Goal: Information Seeking & Learning: Learn about a topic

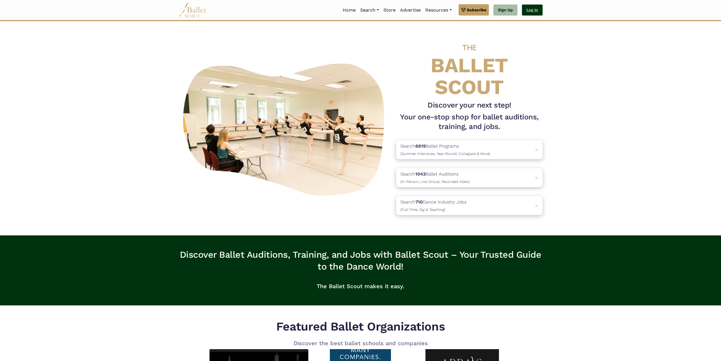
click at [527, 9] on link "Log In" at bounding box center [532, 10] width 21 height 11
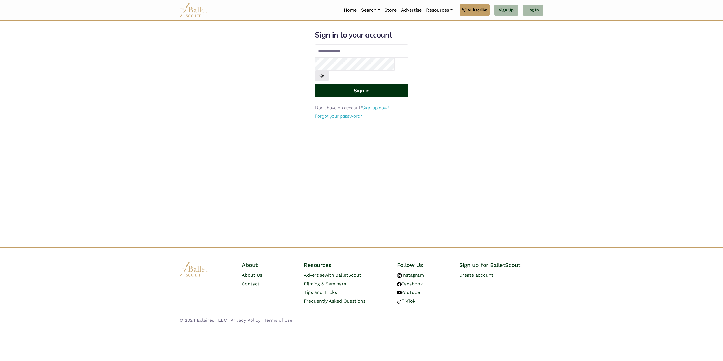
type input "**********"
click at [330, 84] on button "Sign in" at bounding box center [361, 91] width 93 height 14
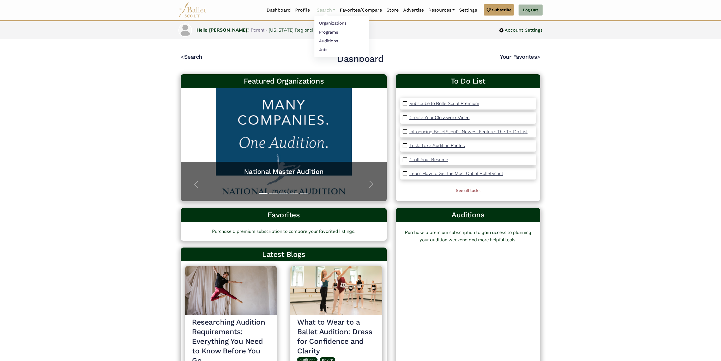
click at [332, 8] on link "Search" at bounding box center [325, 10] width 23 height 12
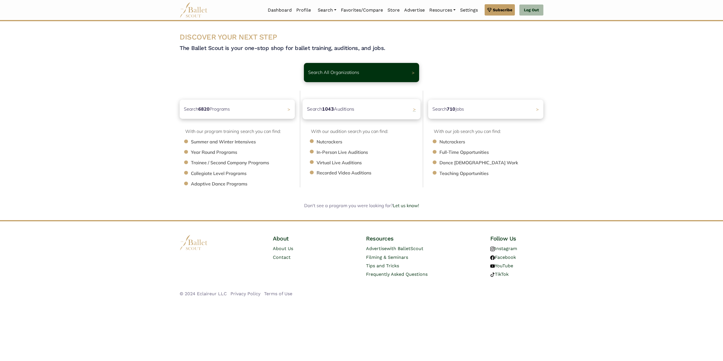
click at [363, 110] on div "Search 1043 Auditions >" at bounding box center [362, 109] width 118 height 20
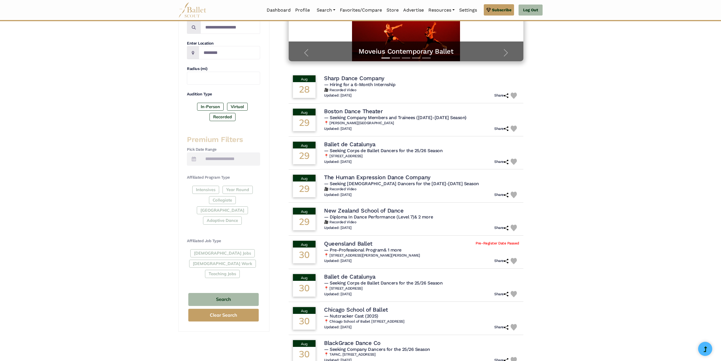
scroll to position [113, 0]
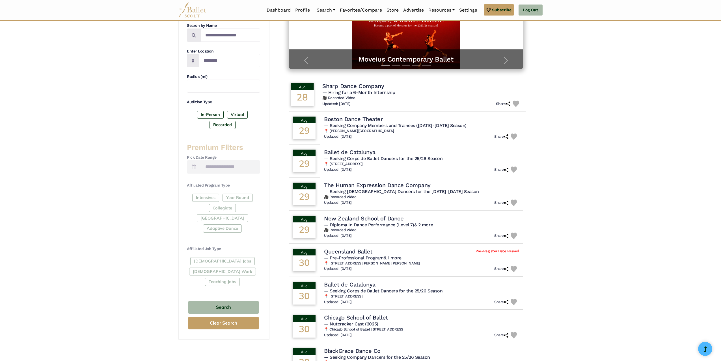
click at [349, 83] on h4 "Sharp Dance Company" at bounding box center [353, 86] width 62 height 8
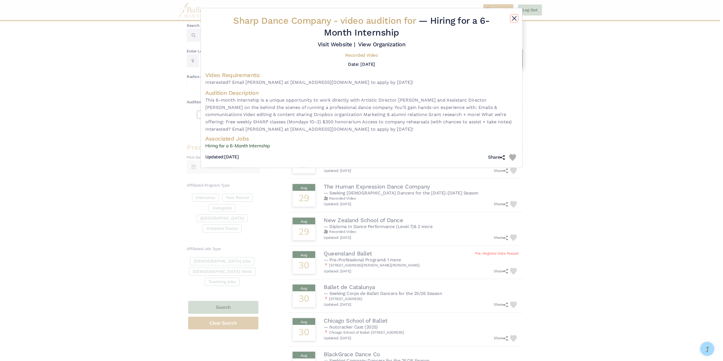
click at [515, 18] on button "Close" at bounding box center [514, 18] width 7 height 7
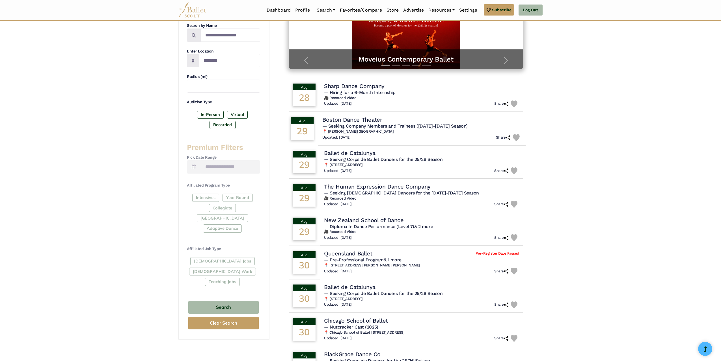
click at [455, 129] on h6 "📍 Deborah Mason Performing Arts Center, Somerville, MA 02143" at bounding box center [421, 131] width 199 height 5
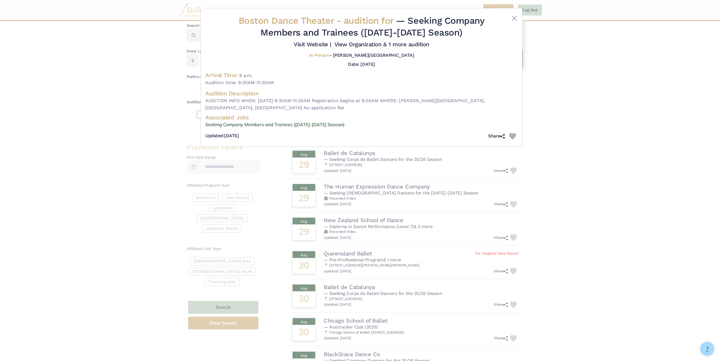
click at [509, 19] on div at bounding box center [505, 28] width 26 height 26
click at [513, 19] on button "Close" at bounding box center [514, 18] width 7 height 7
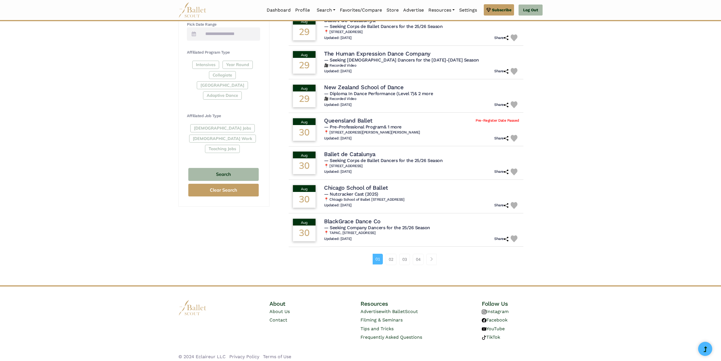
scroll to position [250, 0]
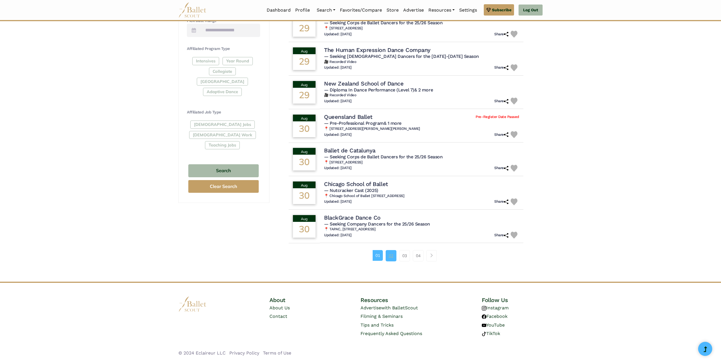
click at [394, 258] on link "02" at bounding box center [390, 255] width 11 height 11
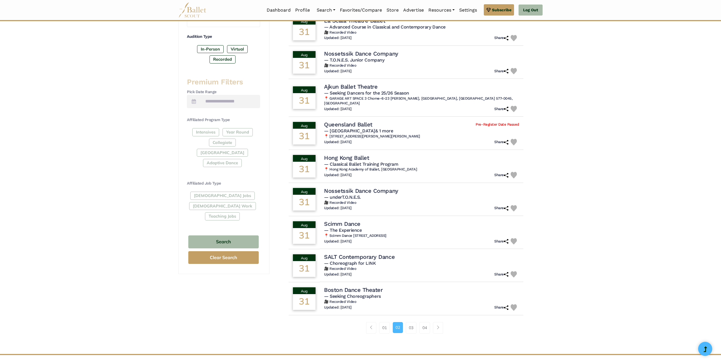
scroll to position [198, 0]
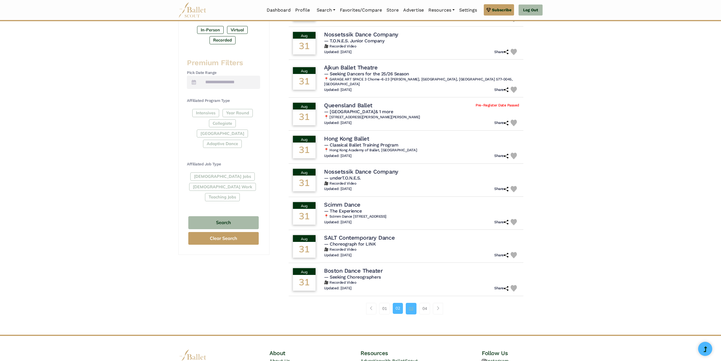
click at [411, 303] on link "03" at bounding box center [410, 308] width 11 height 11
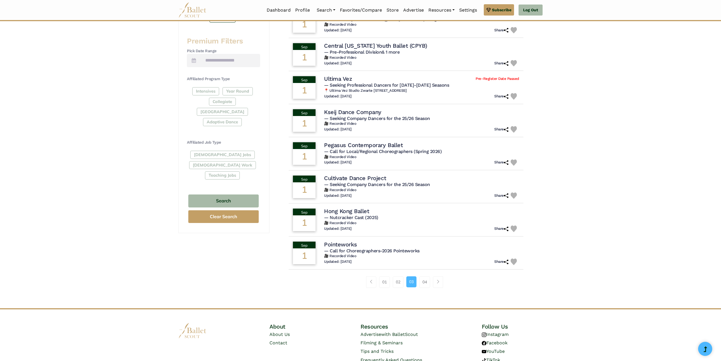
scroll to position [226, 0]
